Goal: Transaction & Acquisition: Download file/media

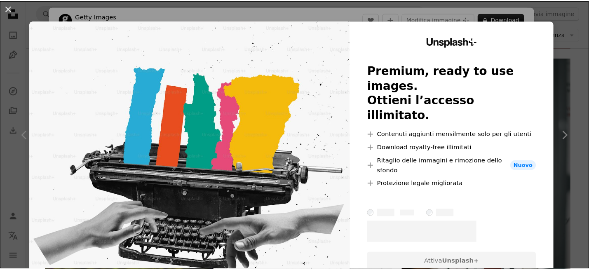
scroll to position [866, 0]
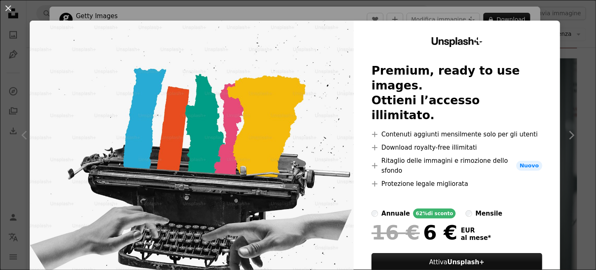
click at [166, 16] on div "An X shape Unsplash+ Premium, ready to use images. Ottieni l’accesso illimitato…" at bounding box center [298, 135] width 596 height 270
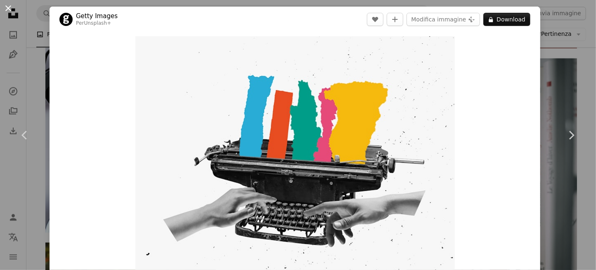
click at [7, 9] on button "An X shape" at bounding box center [8, 8] width 10 height 10
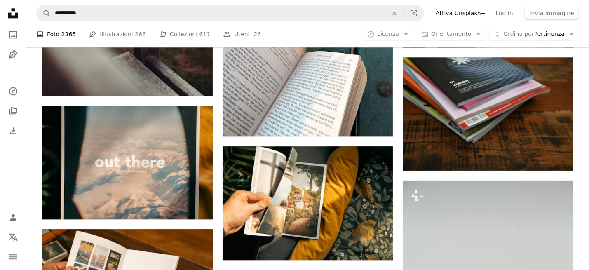
scroll to position [1237, 0]
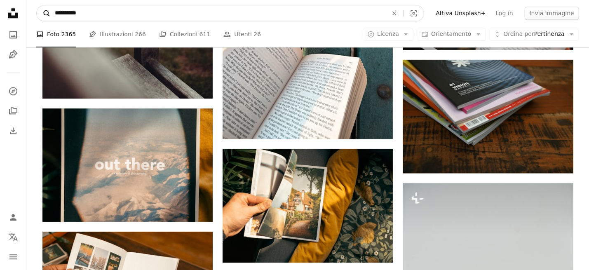
drag, startPoint x: 89, startPoint y: 14, endPoint x: 40, endPoint y: 15, distance: 48.3
click at [40, 15] on form "**********" at bounding box center [230, 13] width 388 height 16
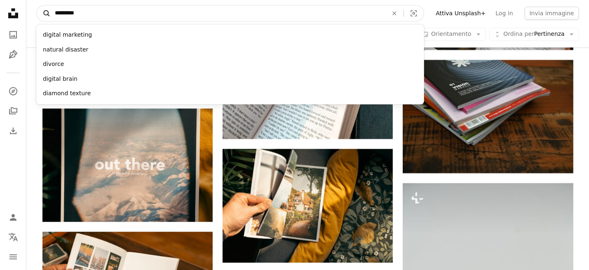
type input "**********"
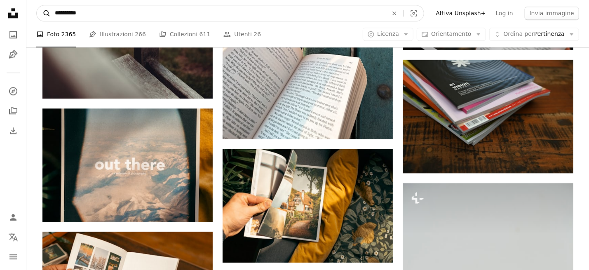
click button "A magnifying glass" at bounding box center [44, 13] width 14 height 16
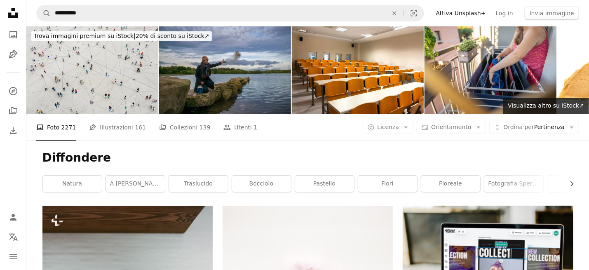
click at [85, 68] on img at bounding box center [92, 70] width 132 height 88
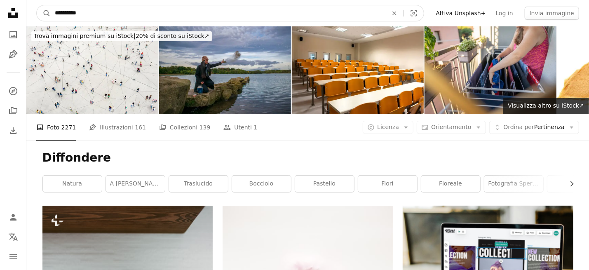
drag, startPoint x: 92, startPoint y: 16, endPoint x: 24, endPoint y: 15, distance: 68.1
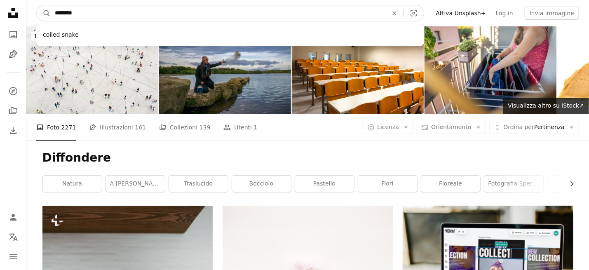
type input "*********"
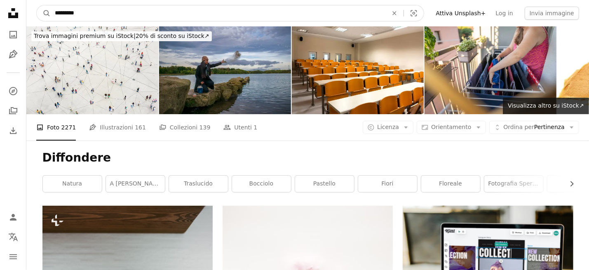
click button "A magnifying glass" at bounding box center [44, 13] width 14 height 16
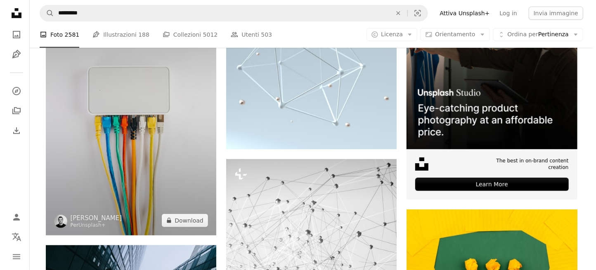
scroll to position [206, 0]
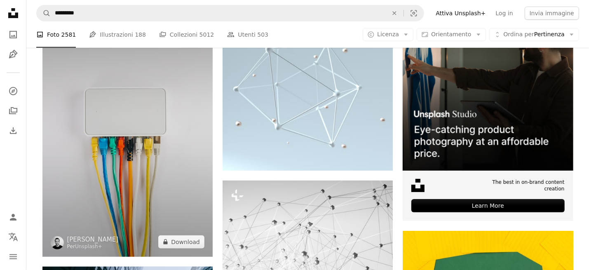
click at [129, 145] on img at bounding box center [127, 128] width 170 height 257
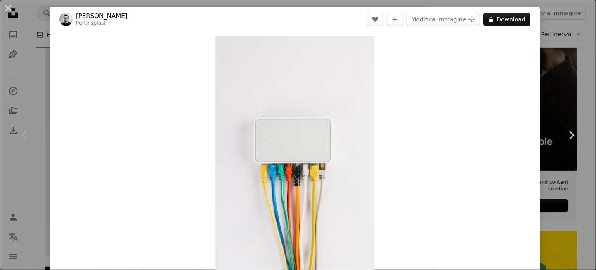
click at [7, 5] on button "An X shape" at bounding box center [8, 8] width 10 height 10
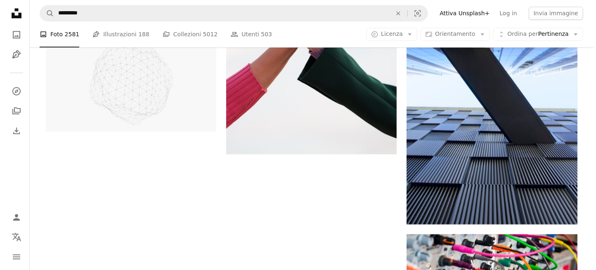
scroll to position [1320, 0]
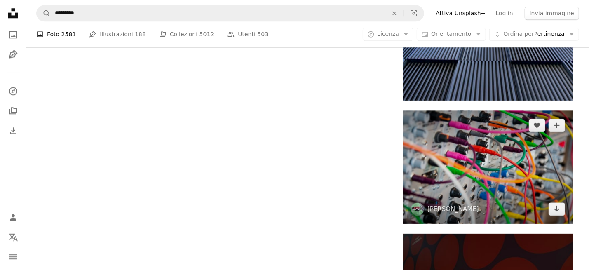
click at [450, 181] on img at bounding box center [488, 167] width 170 height 113
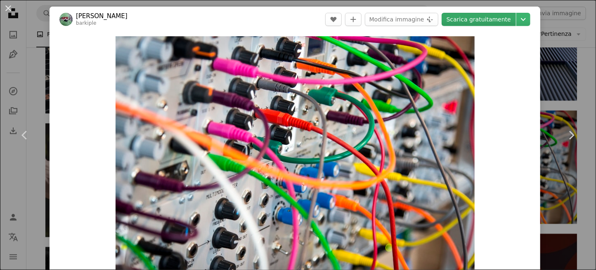
click at [469, 19] on link "Scarica gratuitamente" at bounding box center [478, 19] width 74 height 13
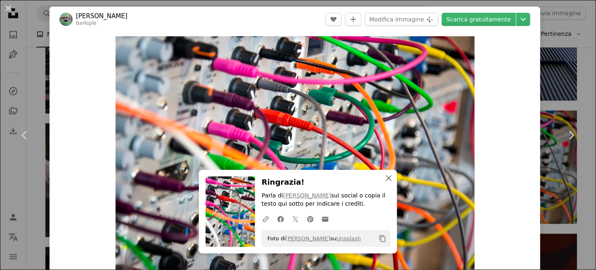
click at [385, 178] on icon "An X shape" at bounding box center [389, 178] width 10 height 10
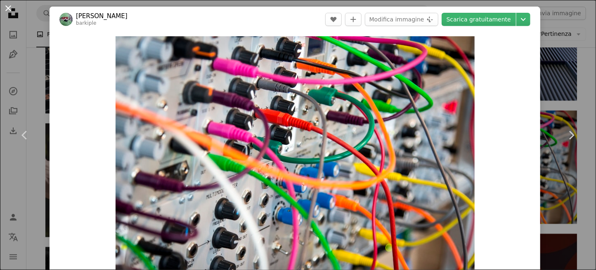
click at [5, 7] on button "An X shape" at bounding box center [8, 8] width 10 height 10
